Goal: Transaction & Acquisition: Purchase product/service

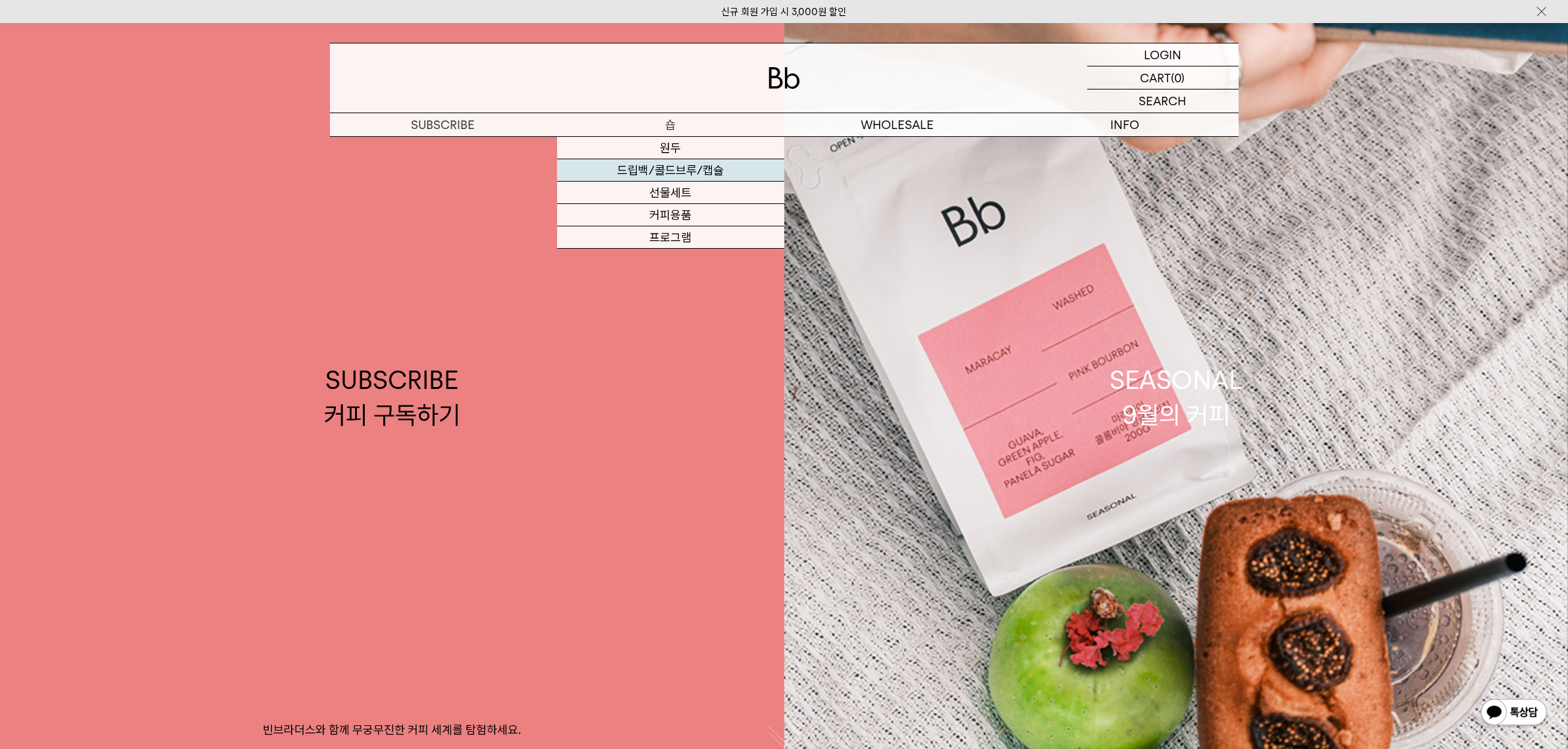
click at [680, 172] on link "드립백/콜드브루/캡슐" at bounding box center [670, 170] width 227 height 22
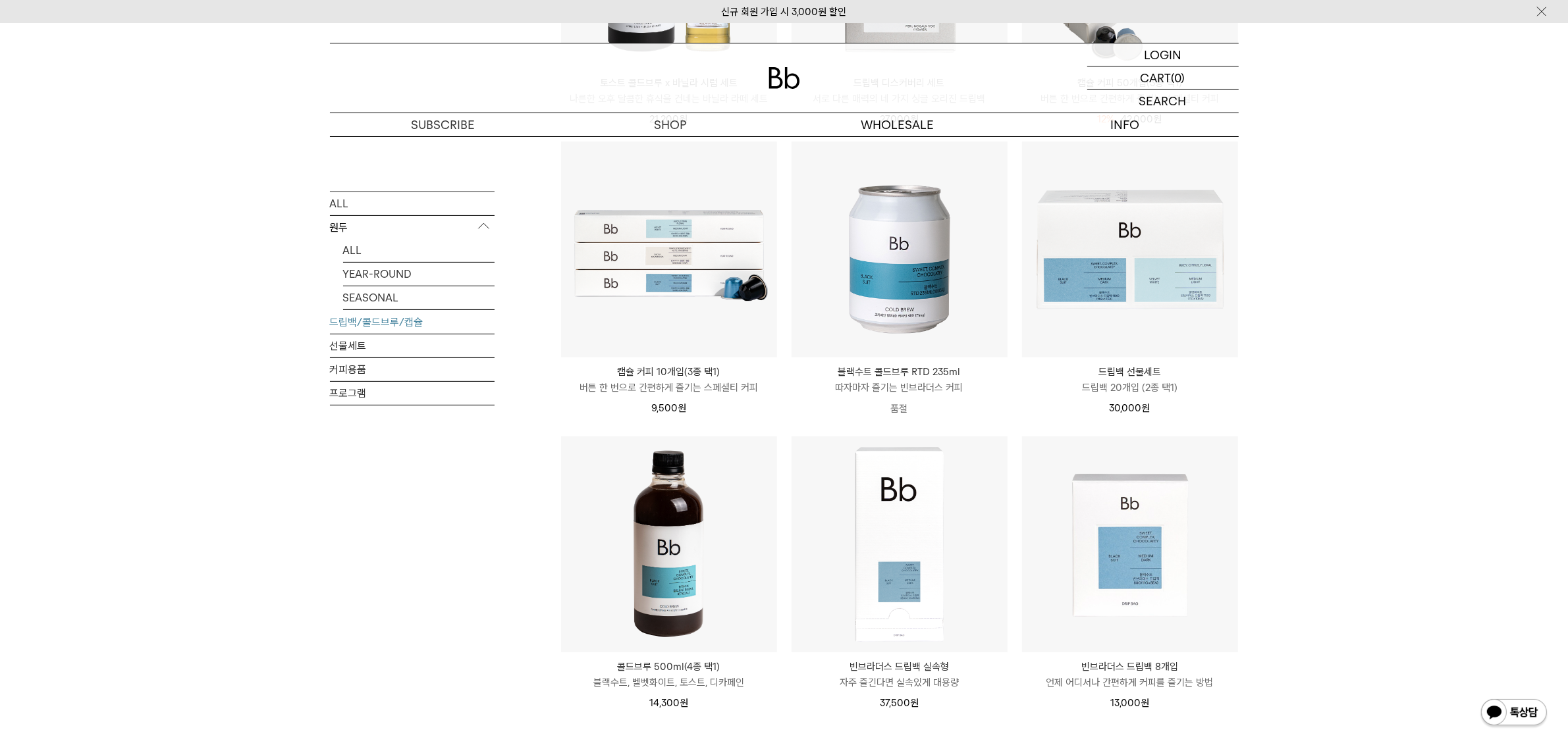
scroll to position [658, 0]
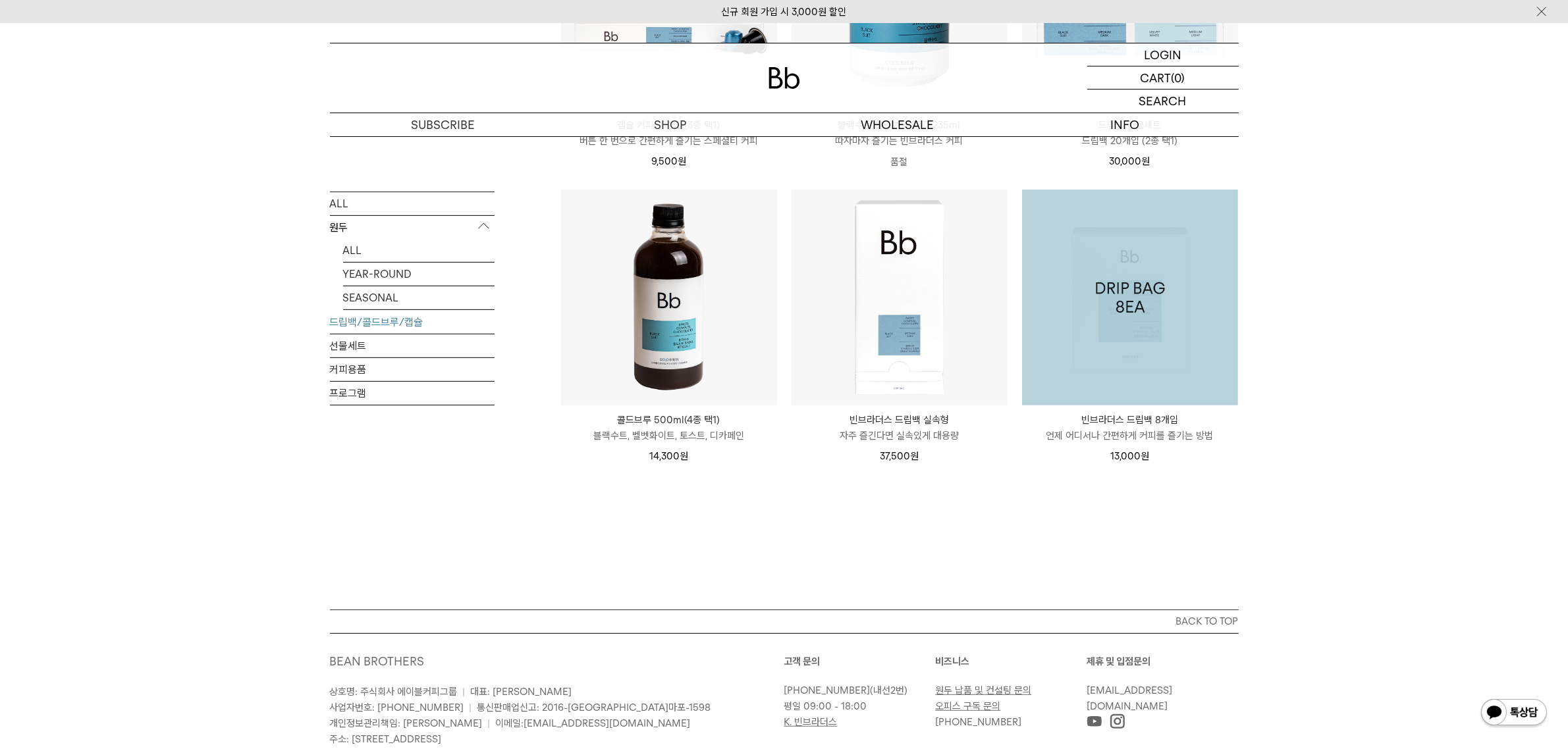
click at [1204, 367] on img at bounding box center [1130, 298] width 216 height 216
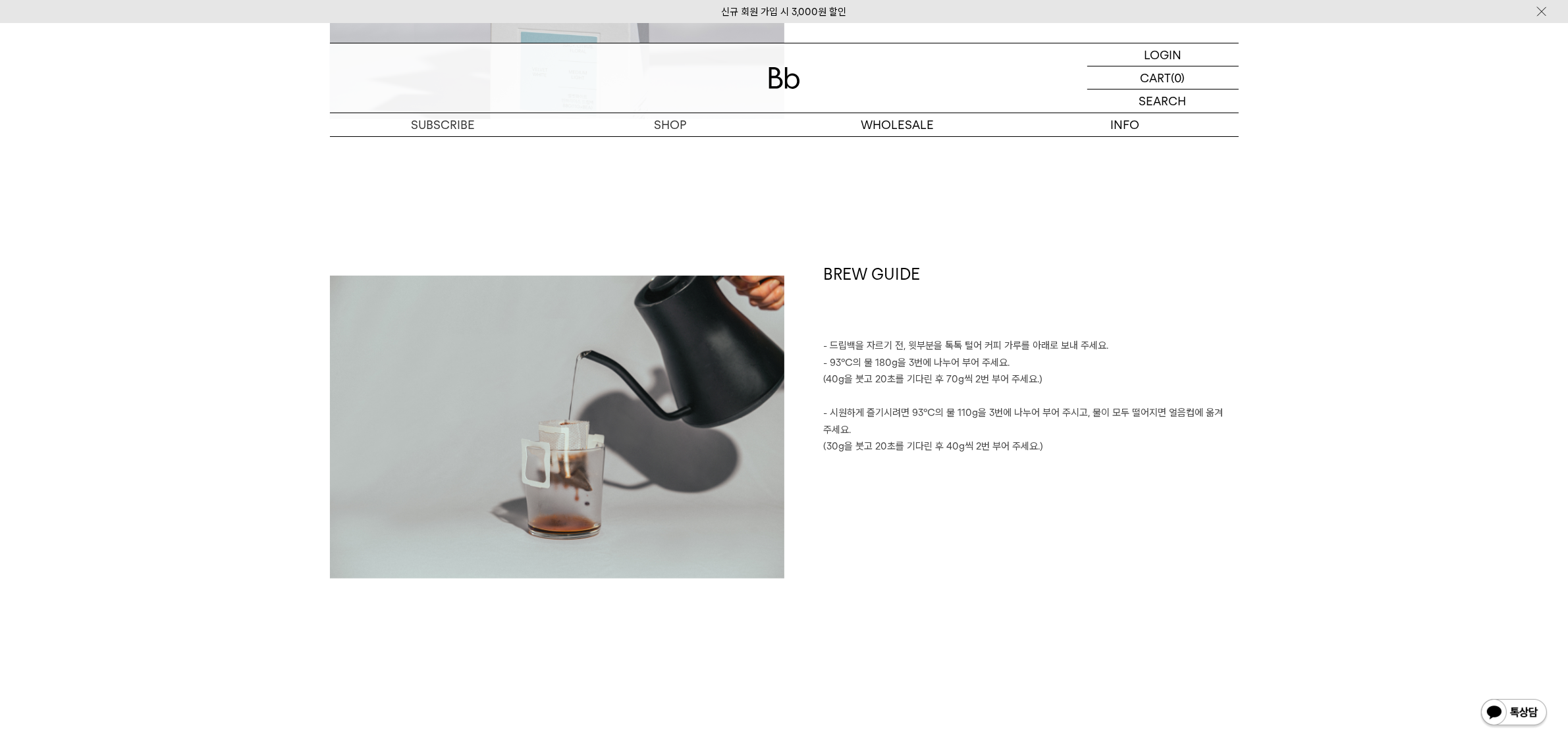
scroll to position [1399, 0]
